Goal: Transaction & Acquisition: Purchase product/service

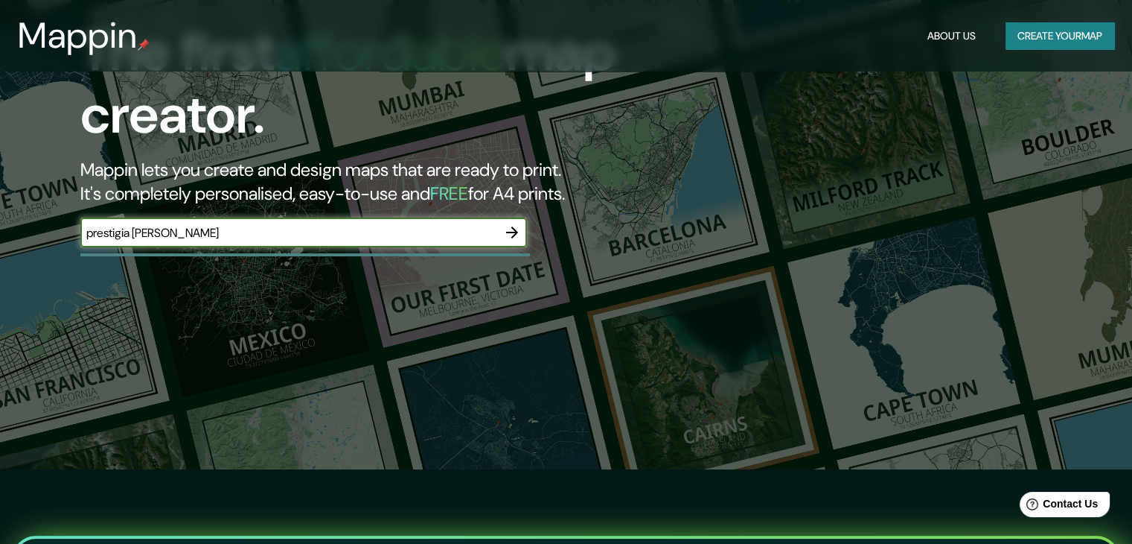
type input "prestigia [PERSON_NAME]"
click at [509, 237] on icon "button" at bounding box center [512, 232] width 18 height 18
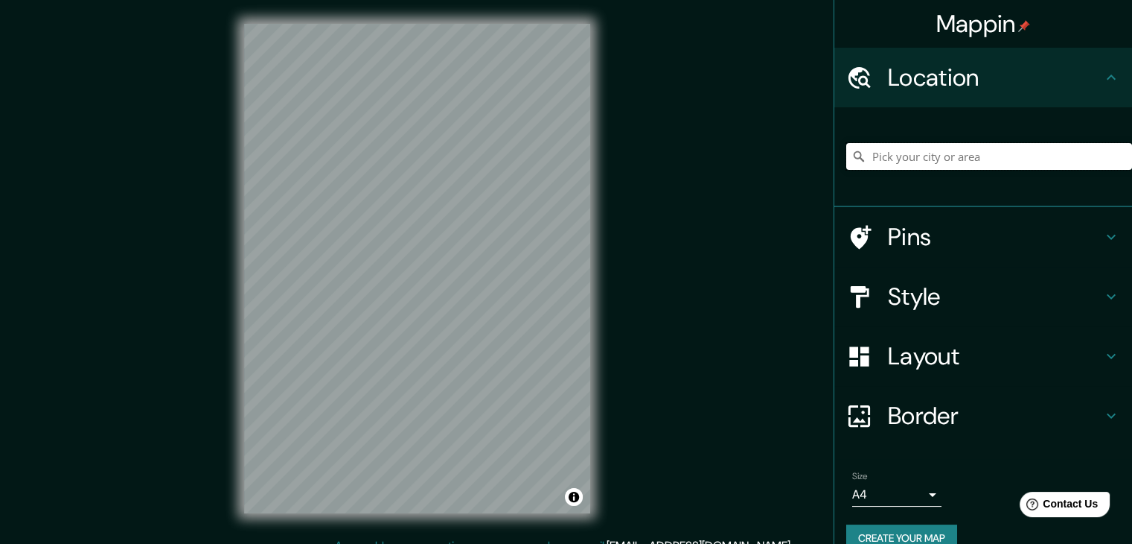
click at [923, 162] on input "Pick your city or area" at bounding box center [990, 156] width 286 height 27
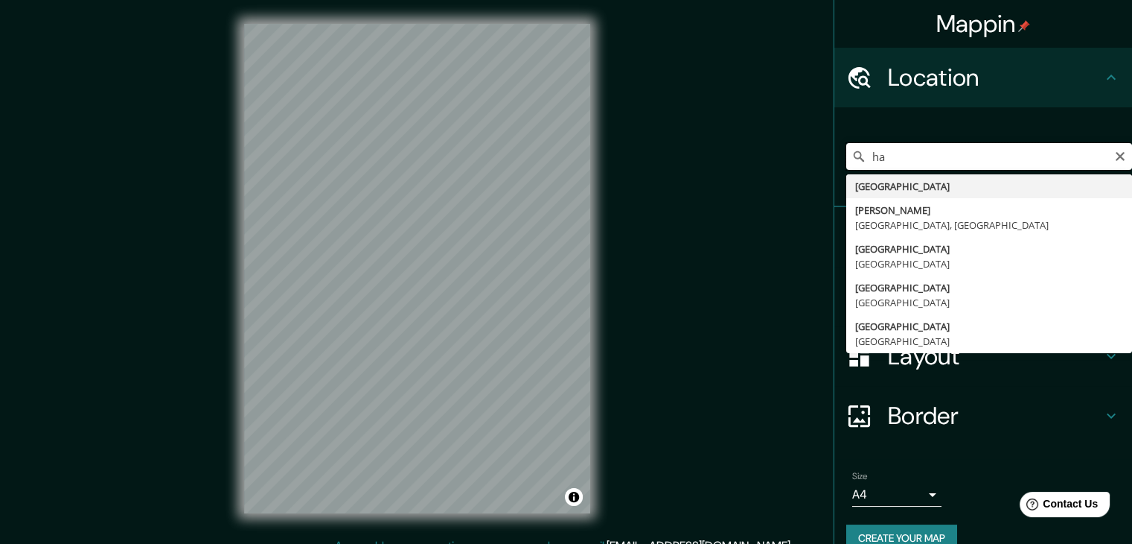
type input "h"
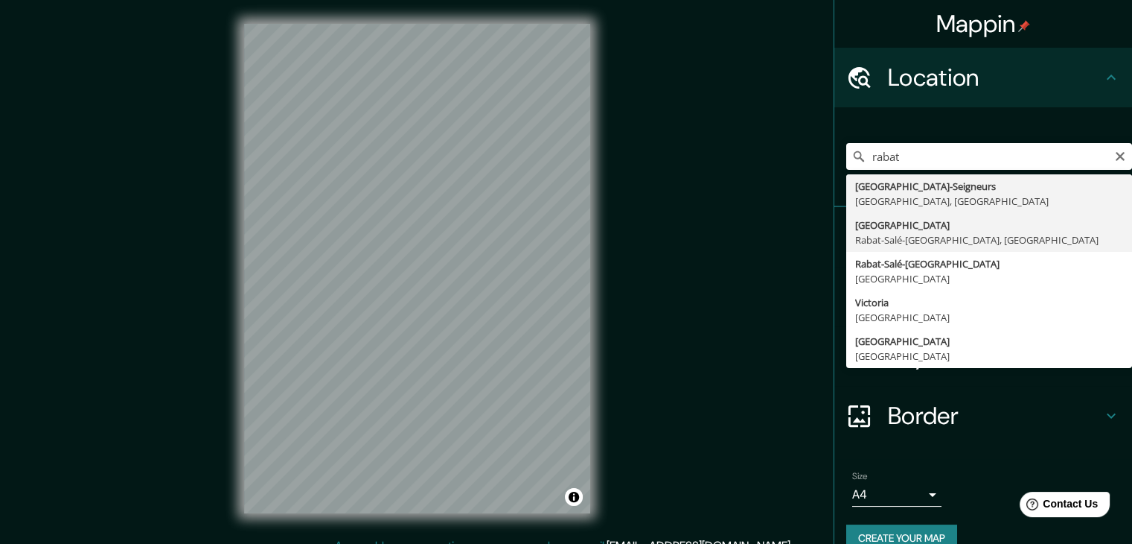
type input "[GEOGRAPHIC_DATA], [GEOGRAPHIC_DATA], [GEOGRAPHIC_DATA]"
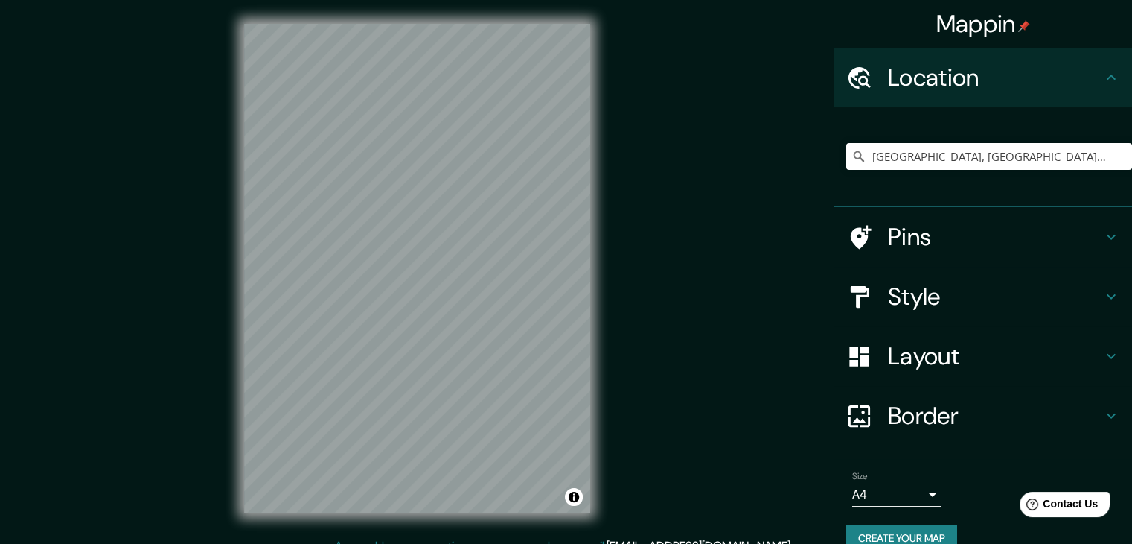
click at [1083, 296] on h4 "Style" at bounding box center [995, 296] width 214 height 30
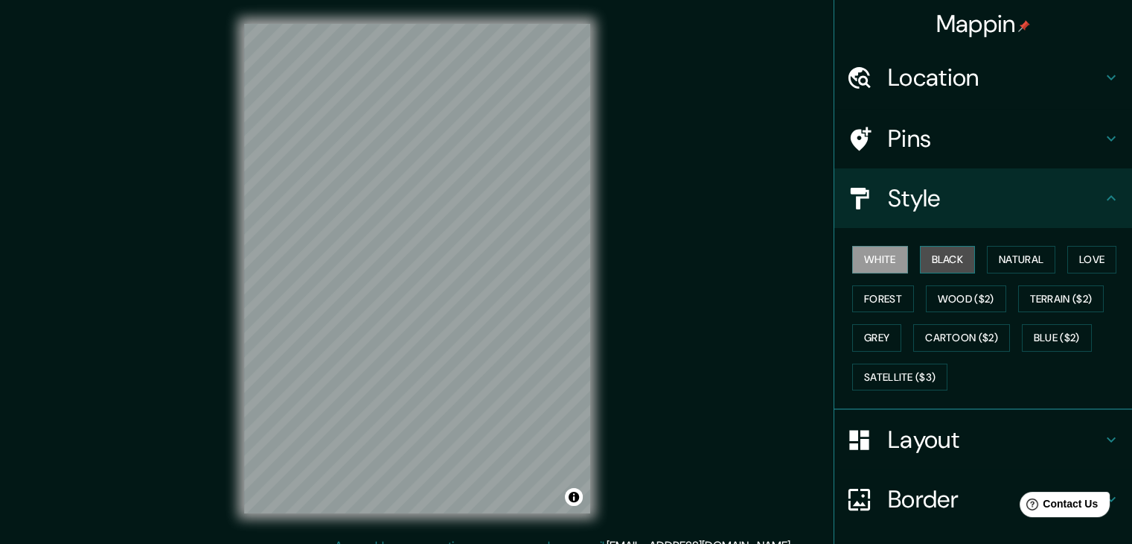
click at [926, 252] on button "Black" at bounding box center [948, 260] width 56 height 28
drag, startPoint x: 590, startPoint y: 250, endPoint x: 606, endPoint y: 250, distance: 15.6
click at [606, 250] on div "© Mapbox © OpenStreetMap Improve this map" at bounding box center [417, 268] width 394 height 537
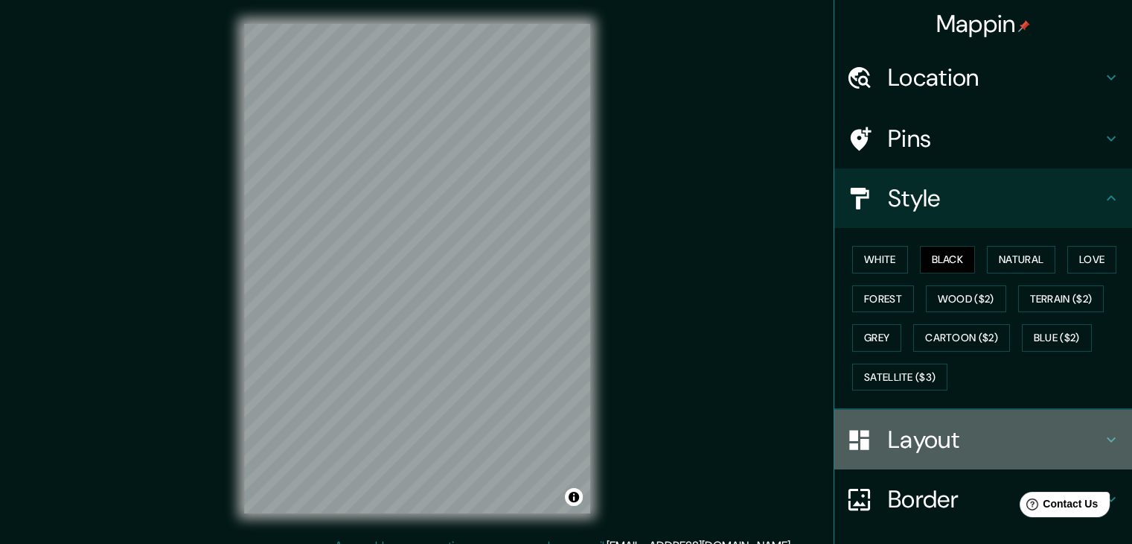
click at [1048, 436] on h4 "Layout" at bounding box center [995, 439] width 214 height 30
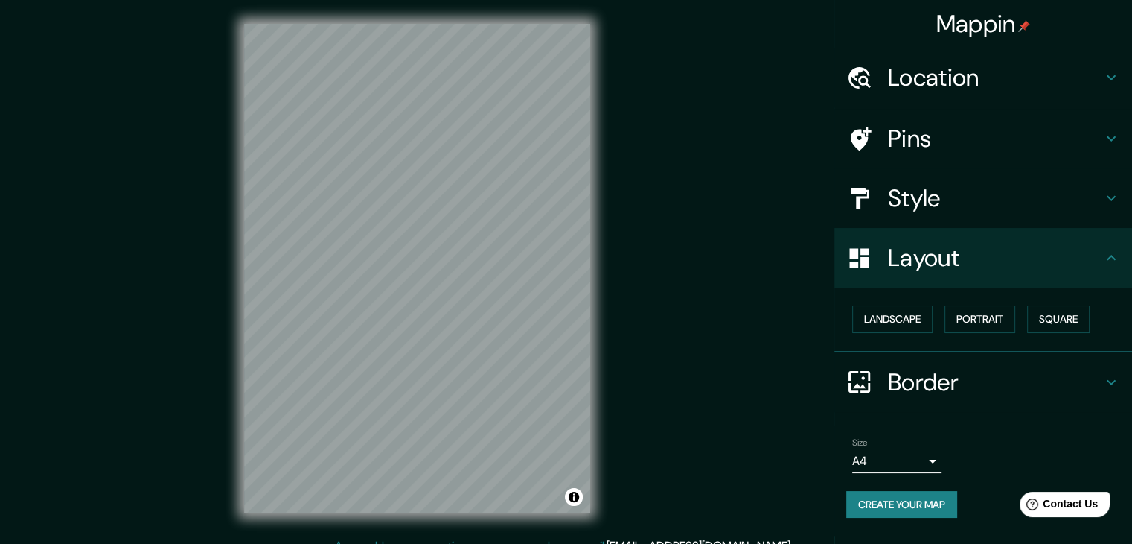
click at [932, 462] on body "Mappin Location [GEOGRAPHIC_DATA], [GEOGRAPHIC_DATA]-[GEOGRAPHIC_DATA], [GEOGRA…" at bounding box center [566, 272] width 1132 height 544
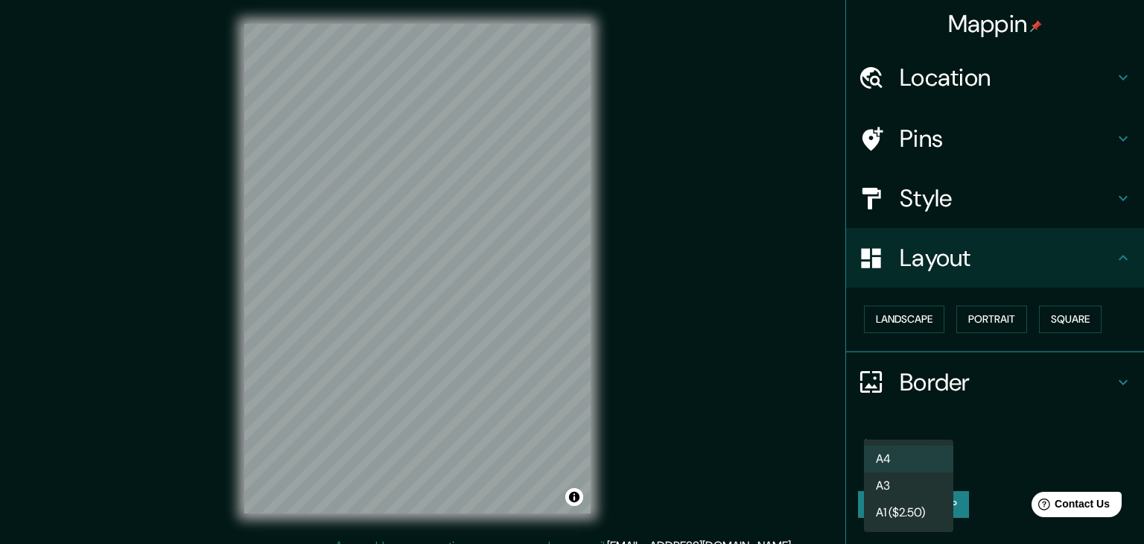
click at [932, 486] on li "A3" at bounding box center [908, 485] width 89 height 27
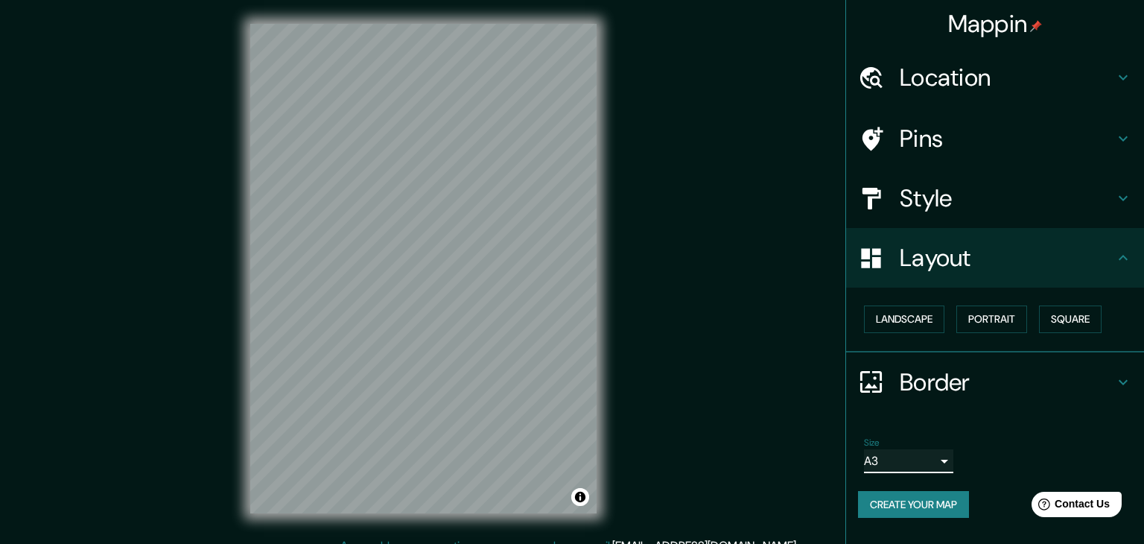
type input "a4"
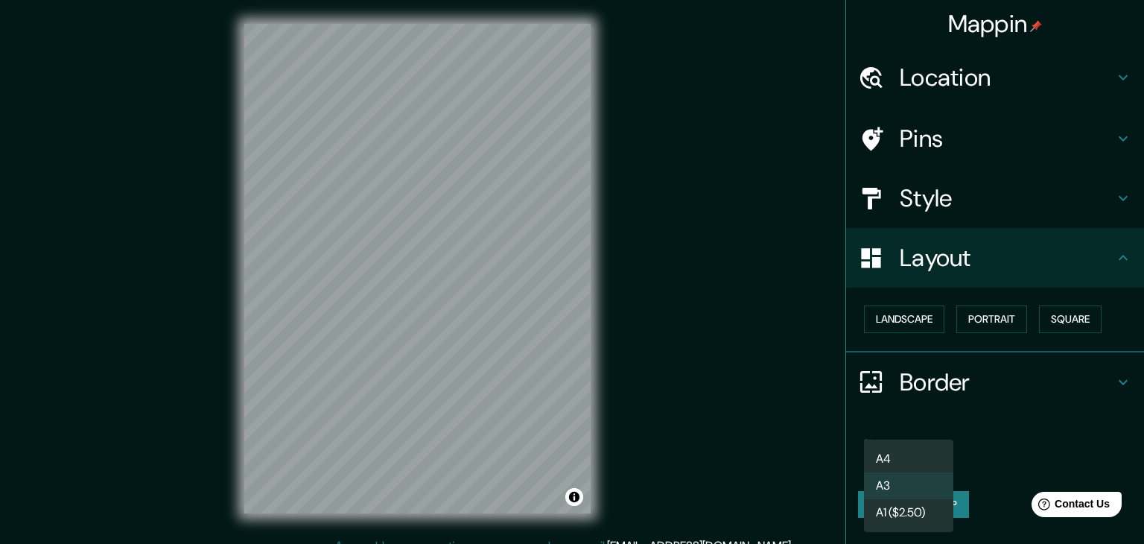
click at [905, 466] on body "Mappin Location [GEOGRAPHIC_DATA], [GEOGRAPHIC_DATA]-[GEOGRAPHIC_DATA], [GEOGRA…" at bounding box center [572, 272] width 1144 height 544
click at [983, 454] on div at bounding box center [572, 272] width 1144 height 544
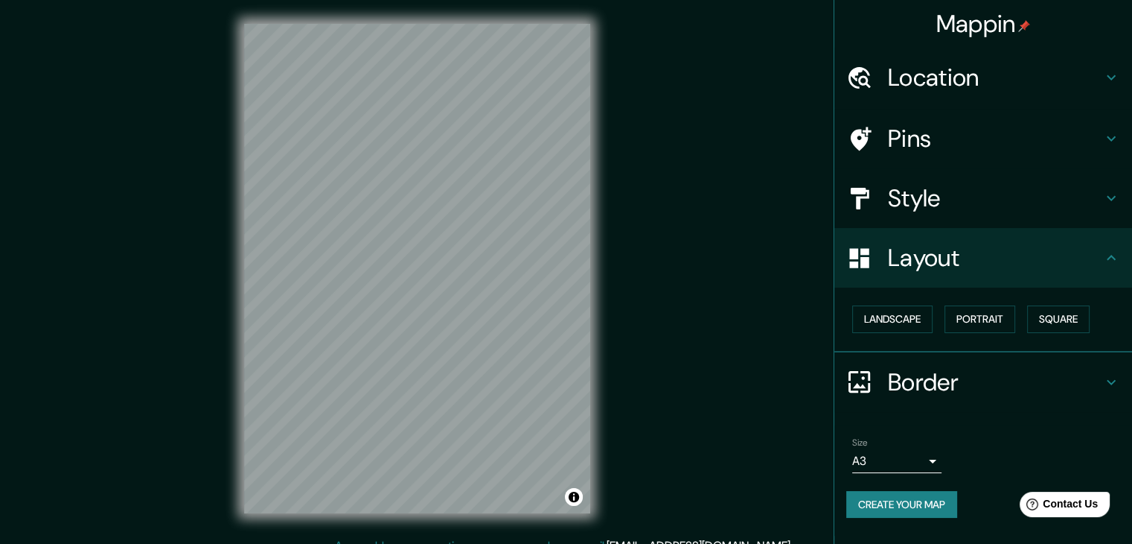
click at [211, 354] on div "Mappin Location [GEOGRAPHIC_DATA], [GEOGRAPHIC_DATA]-[GEOGRAPHIC_DATA], [GEOGRA…" at bounding box center [566, 280] width 1132 height 561
click at [669, 254] on div "Mappin Location [GEOGRAPHIC_DATA], [GEOGRAPHIC_DATA]-[GEOGRAPHIC_DATA], [GEOGRA…" at bounding box center [566, 280] width 1132 height 561
click at [242, 355] on div "© Mapbox © OpenStreetMap Improve this map" at bounding box center [417, 268] width 394 height 537
